Goal: Transaction & Acquisition: Purchase product/service

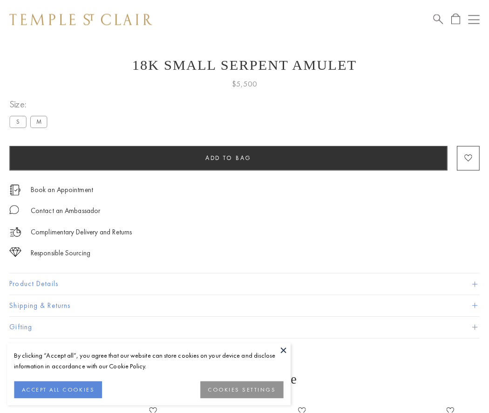
scroll to position [20, 0]
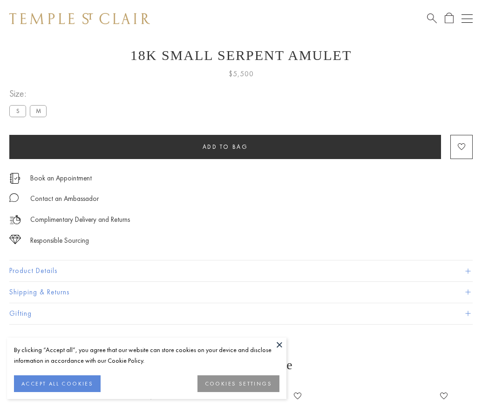
click at [225, 147] on span "Add to bag" at bounding box center [226, 147] width 46 height 8
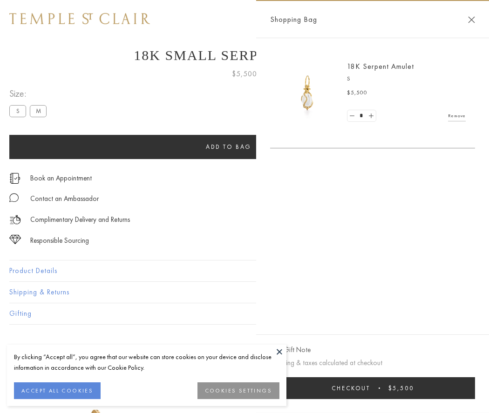
click at [380, 388] on span "submit" at bounding box center [379, 388] width 1 height 1
